Goal: Task Accomplishment & Management: Manage account settings

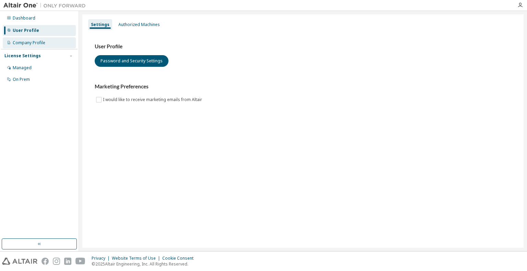
click at [27, 42] on div "Company Profile" at bounding box center [29, 42] width 33 height 5
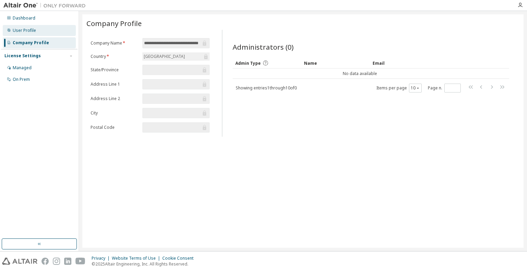
click at [39, 28] on div "User Profile" at bounding box center [39, 30] width 73 height 11
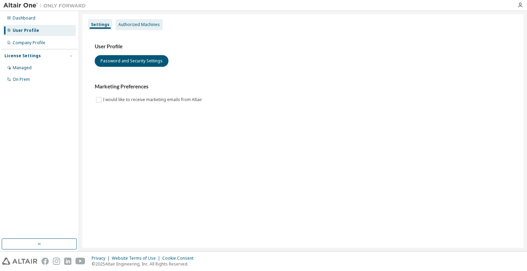
click at [147, 25] on div "Authorized Machines" at bounding box center [138, 24] width 41 height 5
